Goal: Task Accomplishment & Management: Use online tool/utility

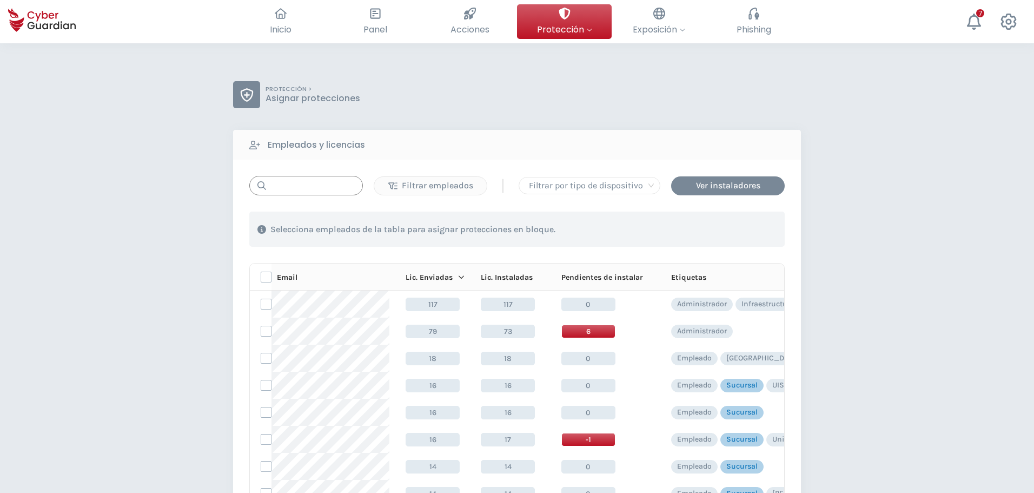
click at [320, 191] on input "text" at bounding box center [306, 185] width 114 height 19
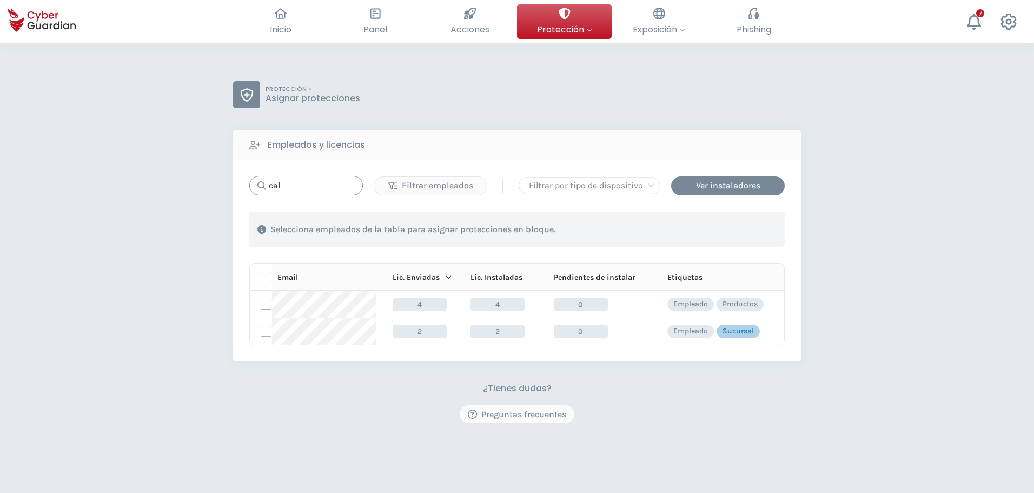
drag, startPoint x: 300, startPoint y: 191, endPoint x: 234, endPoint y: 185, distance: 66.2
click at [236, 186] on div "cal Filtrar empleados | Filtrar por tipo de dispositivo Ver instaladores 1 . Co…" at bounding box center [517, 260] width 568 height 202
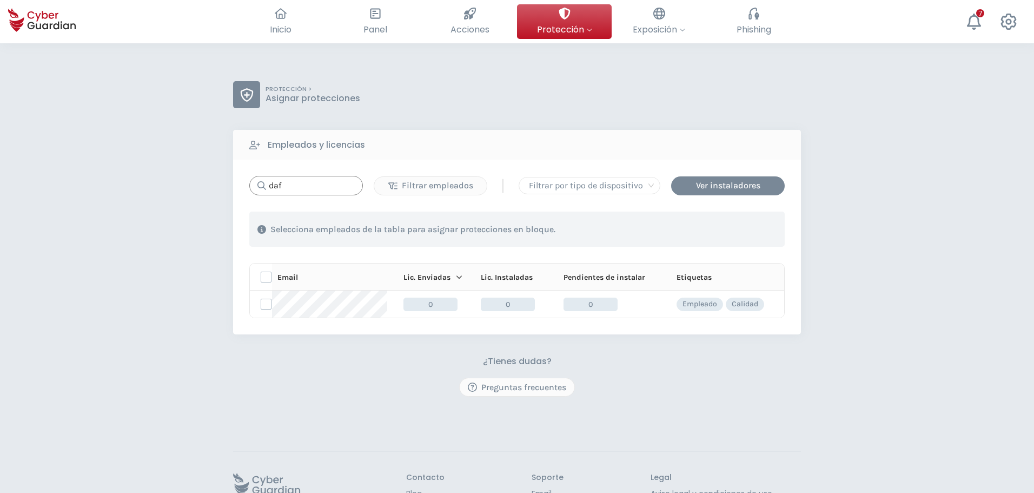
type input "daf"
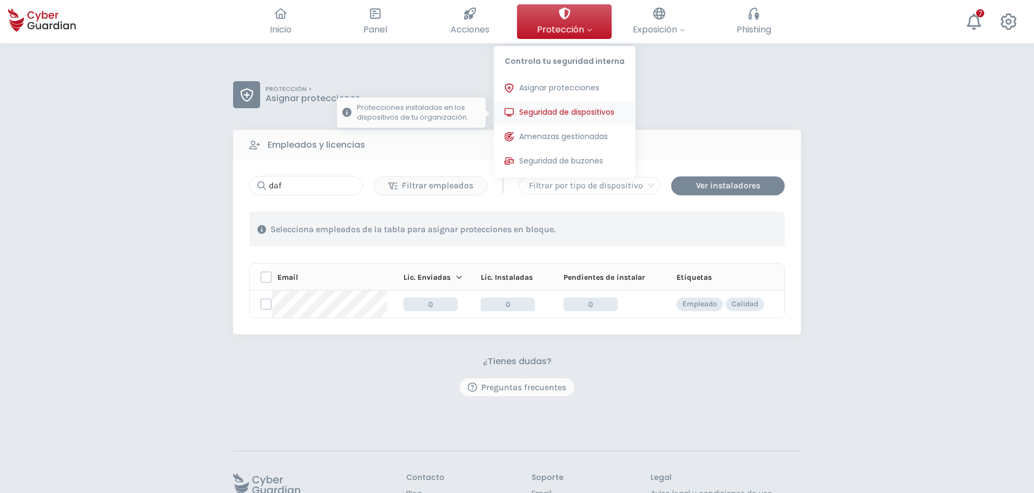
click at [550, 111] on span "Seguridad de dispositivos" at bounding box center [566, 112] width 95 height 11
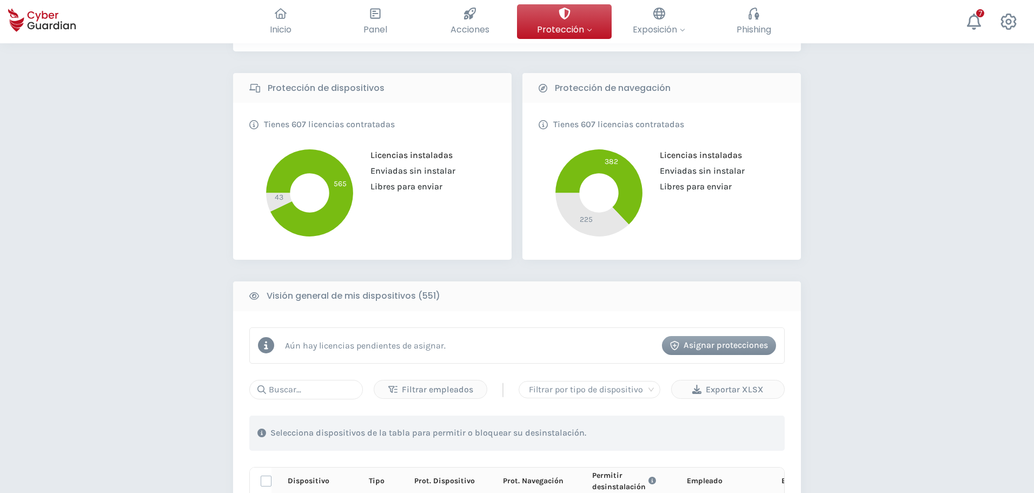
scroll to position [216, 0]
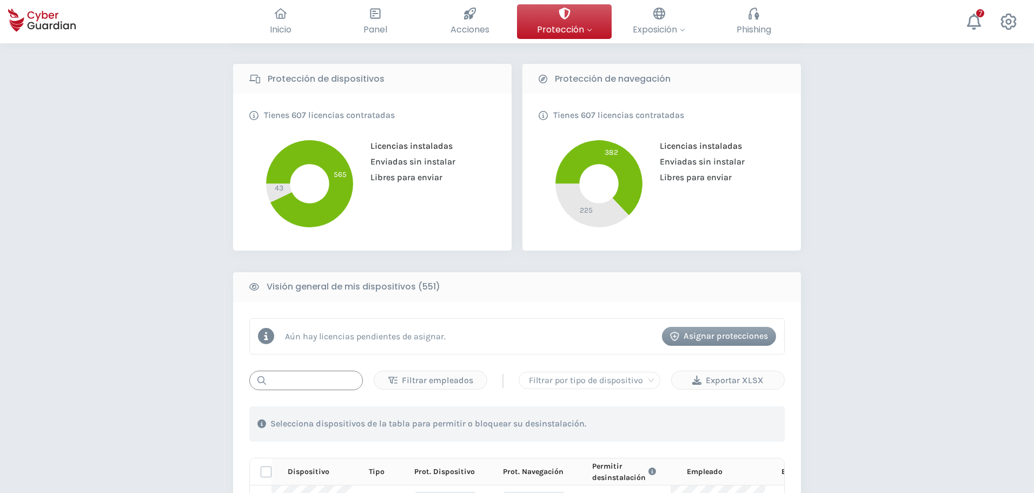
click at [303, 384] on input "text" at bounding box center [306, 379] width 114 height 19
paste input "dafernandez"
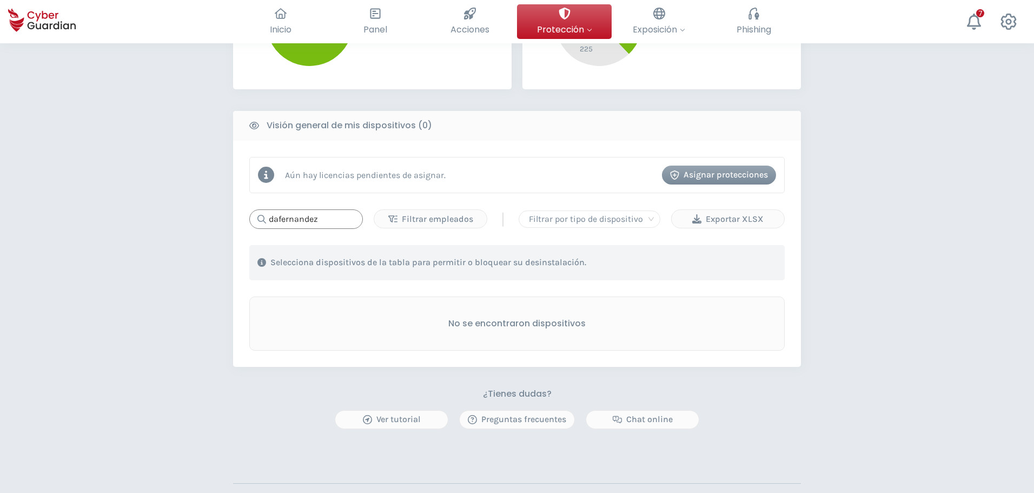
scroll to position [378, 0]
type input "dafernandez"
